Goal: Complete application form

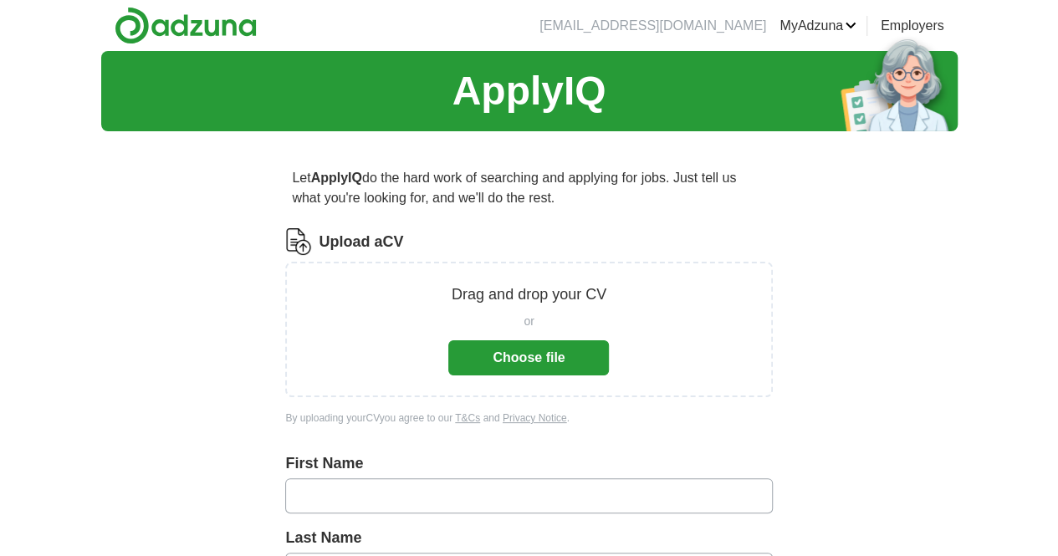
click at [495, 344] on button "Choose file" at bounding box center [528, 357] width 161 height 35
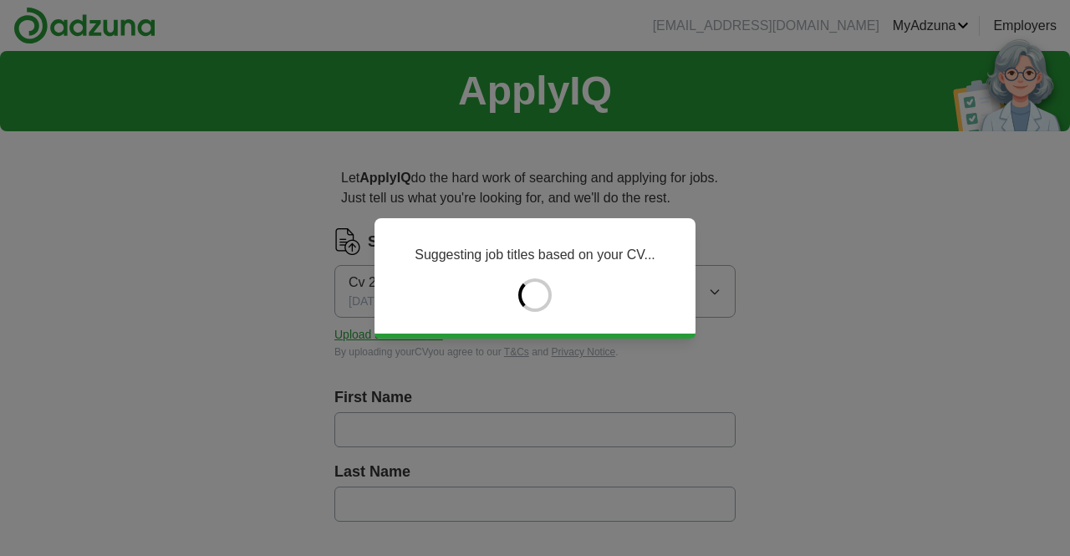
type input "*******"
type input "*****"
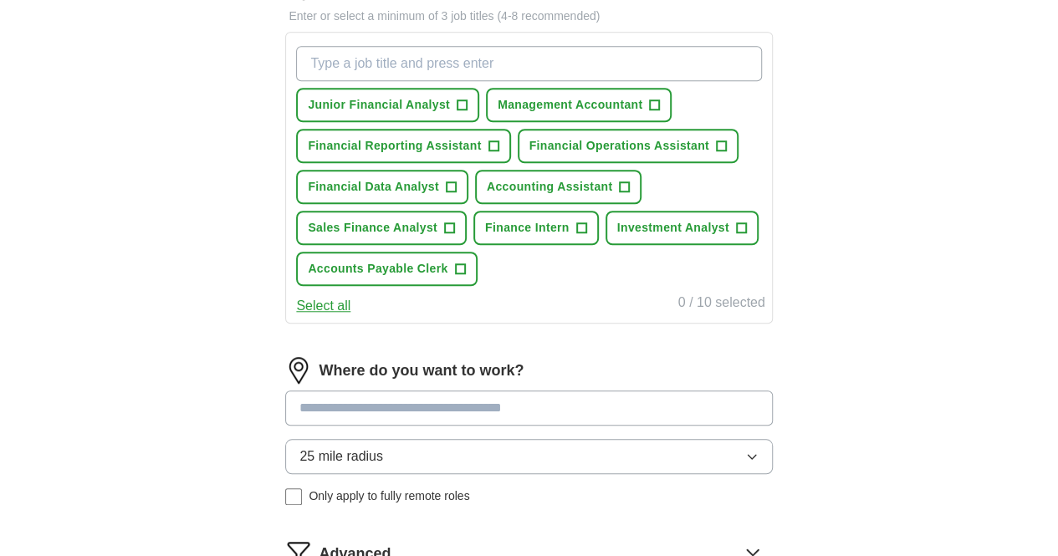
scroll to position [584, 0]
click at [736, 234] on span "+" at bounding box center [741, 227] width 10 height 13
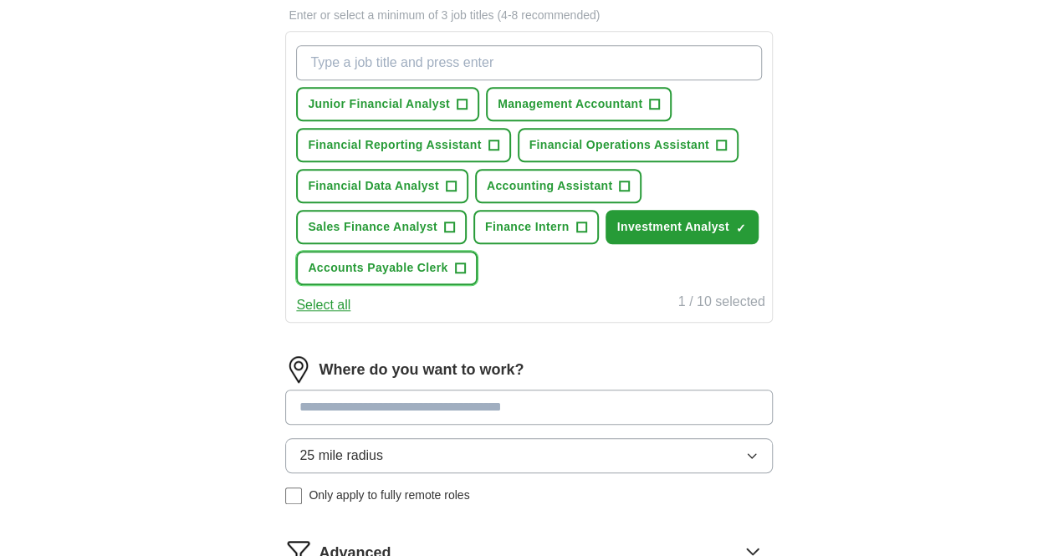
click at [465, 275] on span "+" at bounding box center [460, 268] width 10 height 13
click at [641, 203] on button "Accounting Assistant +" at bounding box center [558, 186] width 166 height 34
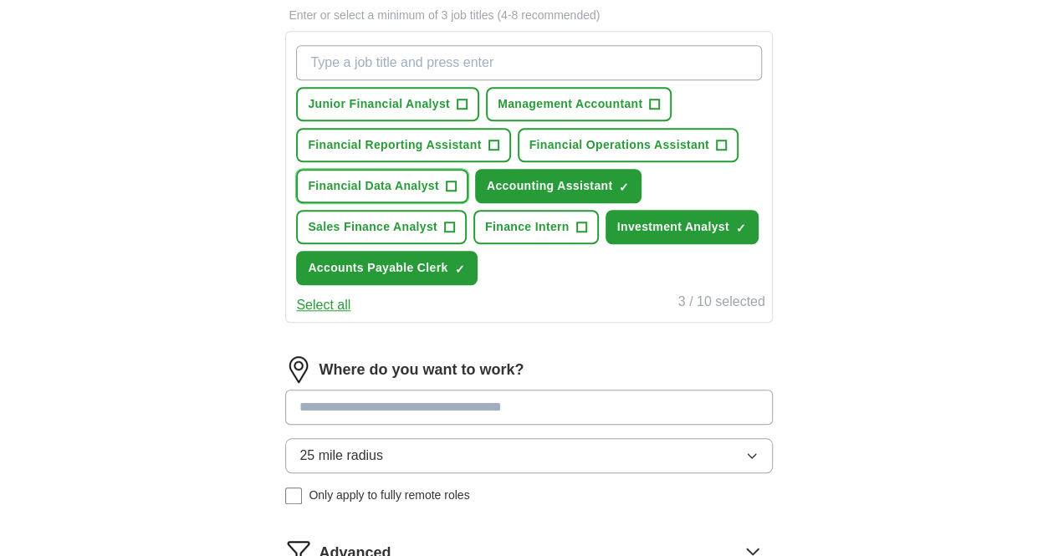
click at [439, 195] on span "Financial Data Analyst" at bounding box center [373, 186] width 131 height 18
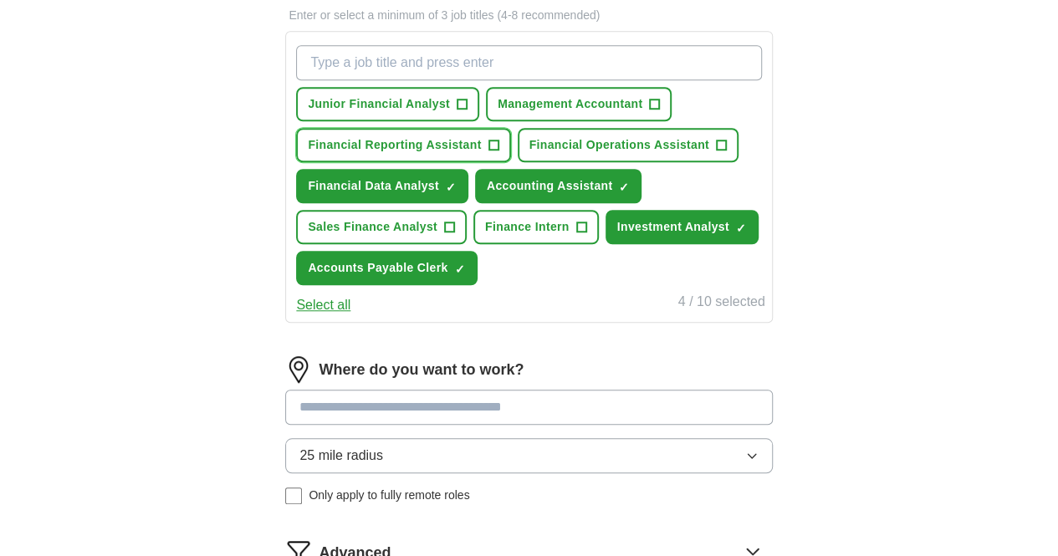
click at [498, 152] on span "+" at bounding box center [493, 145] width 10 height 13
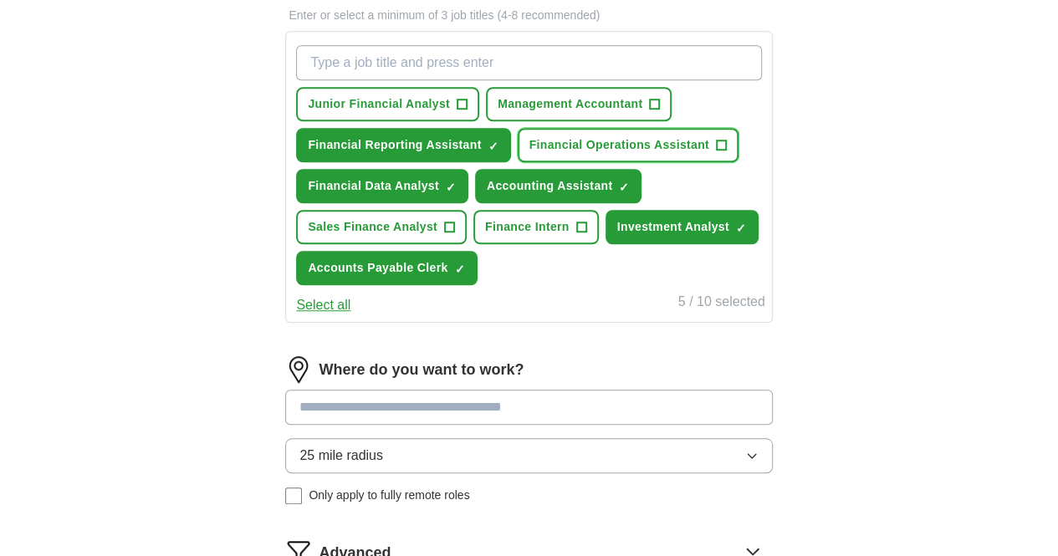
click at [716, 152] on span "+" at bounding box center [721, 145] width 10 height 13
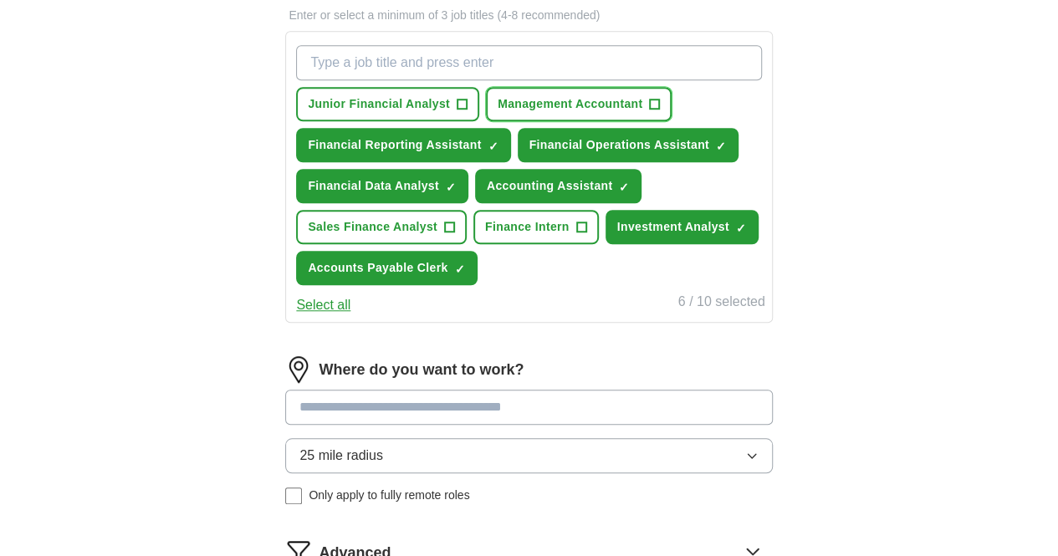
click at [498, 113] on span "Management Accountant" at bounding box center [570, 104] width 145 height 18
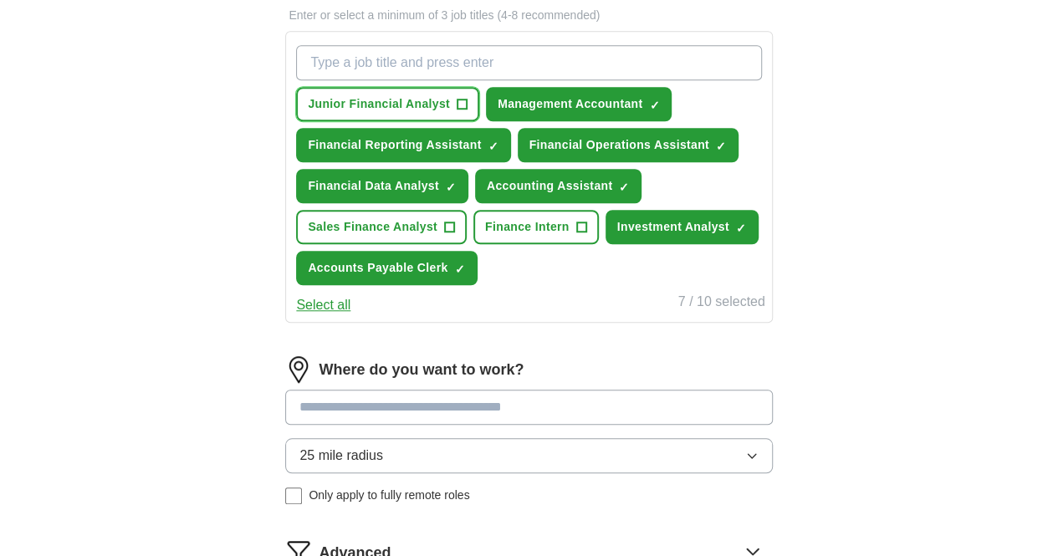
click at [479, 115] on button "Junior Financial Analyst +" at bounding box center [387, 104] width 183 height 34
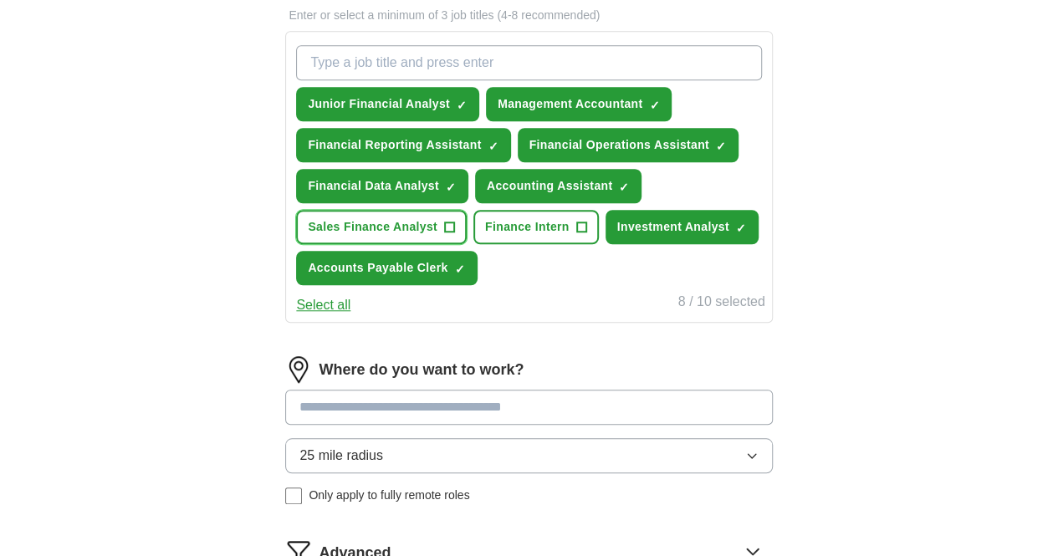
click at [437, 236] on span "Sales Finance Analyst" at bounding box center [373, 227] width 130 height 18
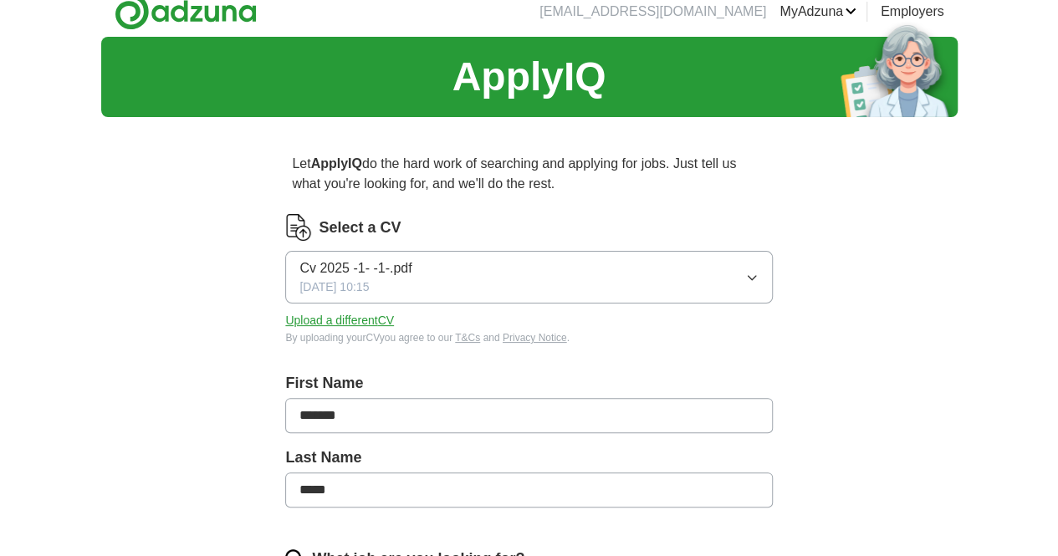
scroll to position [0, 0]
